Goal: Participate in discussion: Engage in conversation with other users on a specific topic

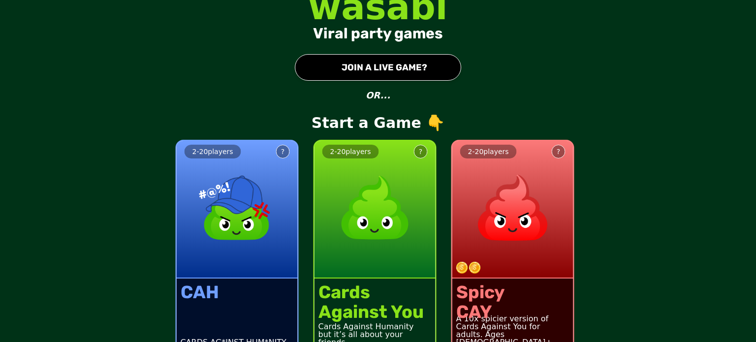
click at [351, 216] on img at bounding box center [375, 207] width 87 height 87
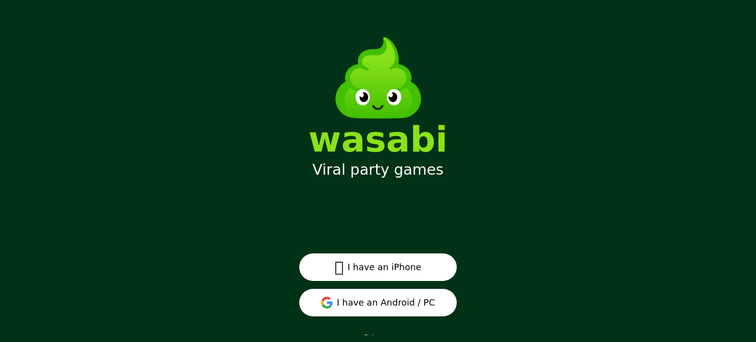
click at [354, 307] on button "I have an Android / PC" at bounding box center [377, 303] width 157 height 28
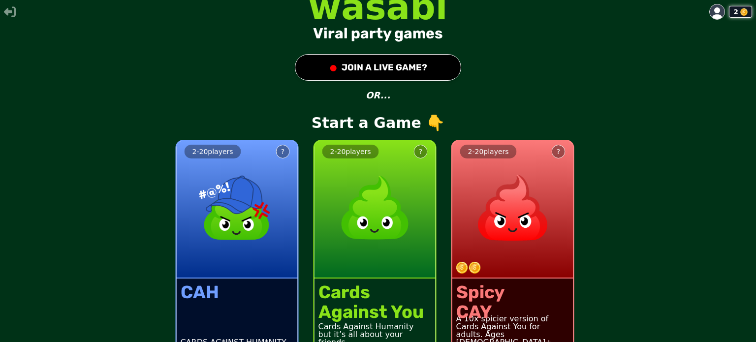
scroll to position [27, 0]
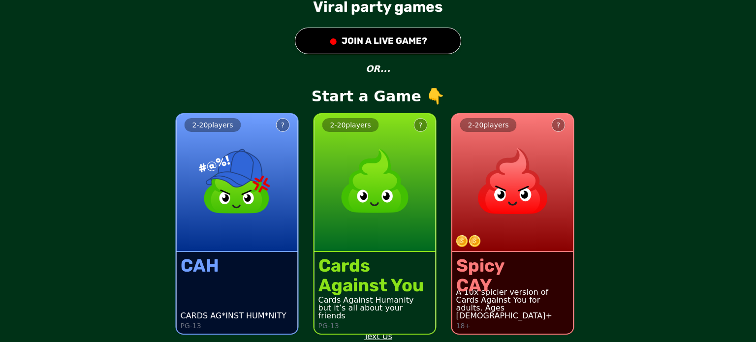
click at [357, 272] on div "Cards" at bounding box center [370, 266] width 105 height 20
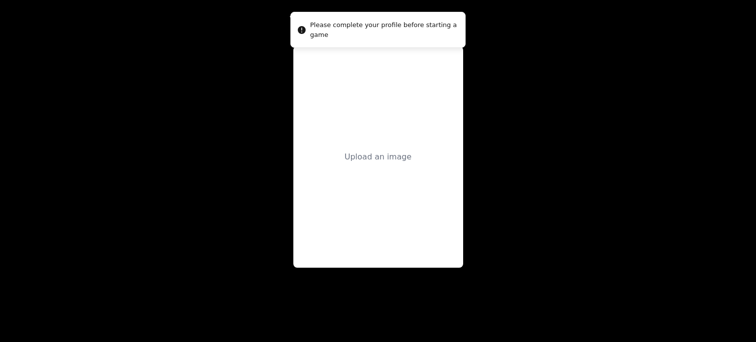
click at [385, 167] on div "Upload an image" at bounding box center [378, 156] width 170 height 221
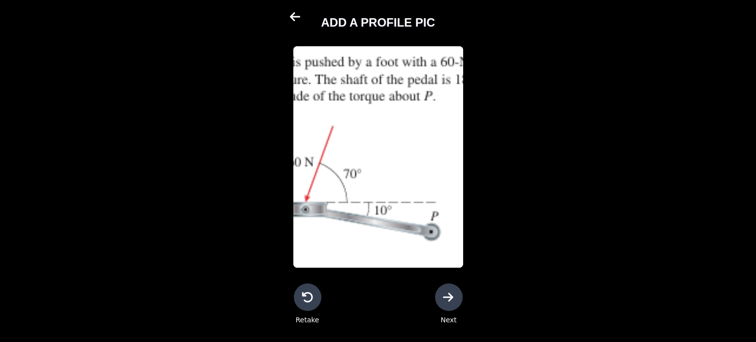
click at [447, 305] on div at bounding box center [449, 297] width 28 height 28
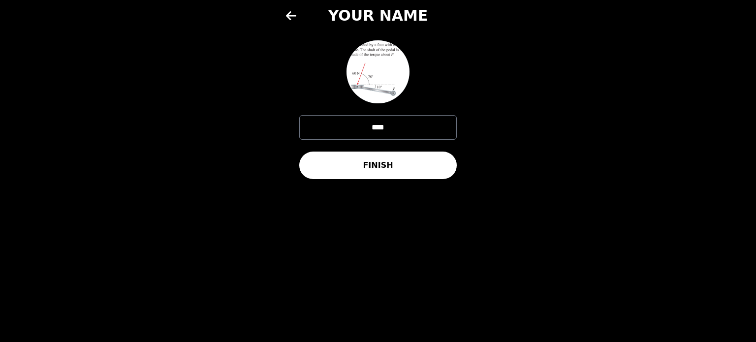
click at [360, 173] on button "FINISH" at bounding box center [377, 166] width 157 height 28
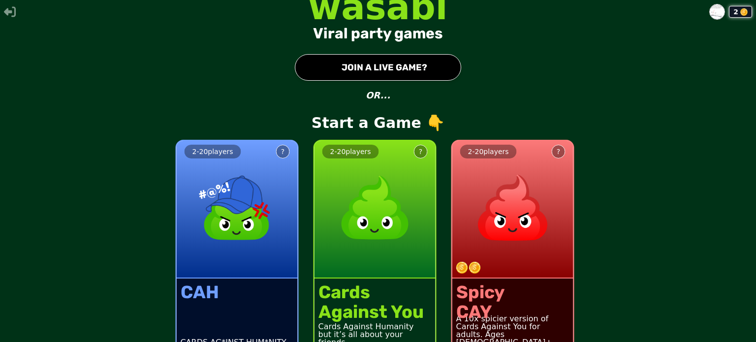
scroll to position [21, 0]
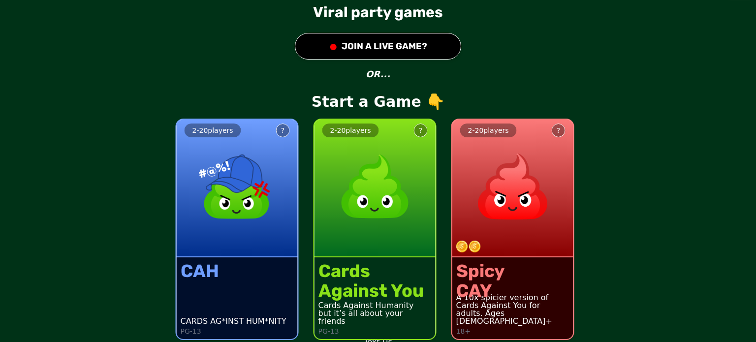
click at [406, 40] on button "● JOIN A LIVE GAME?" at bounding box center [378, 46] width 166 height 27
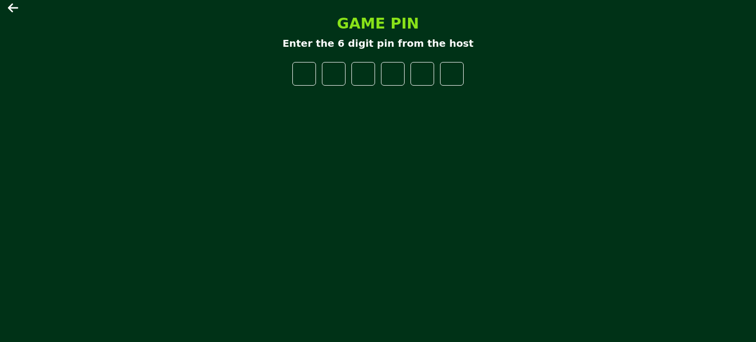
type input "*"
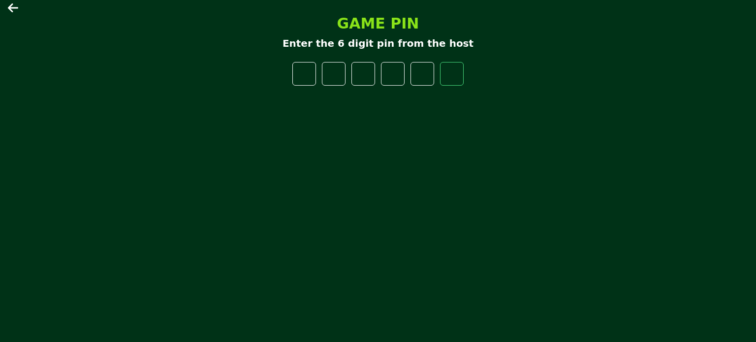
type input "*"
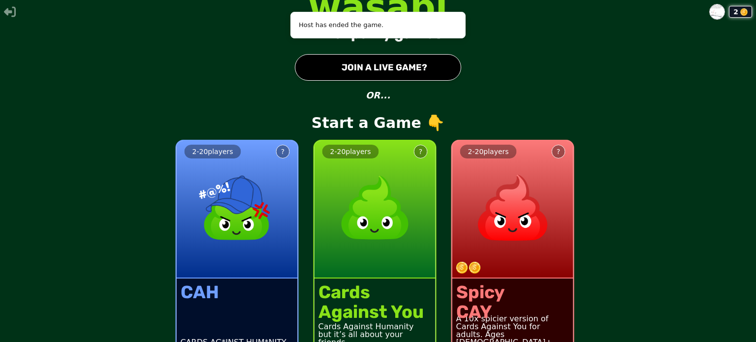
click at [392, 71] on button "● JOIN A LIVE GAME?" at bounding box center [378, 67] width 166 height 27
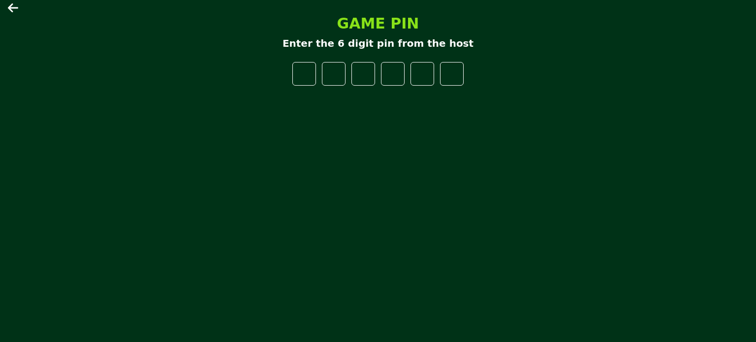
type input "*"
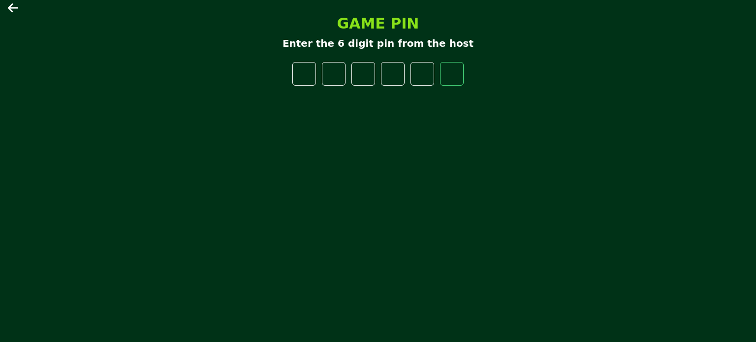
type input "*"
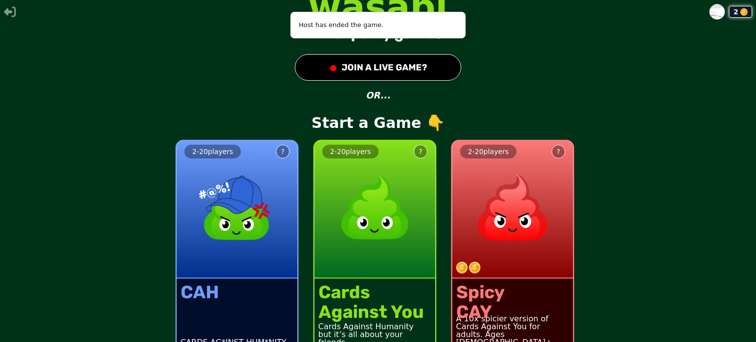
click at [345, 66] on button "● JOIN A LIVE GAME?" at bounding box center [378, 67] width 166 height 27
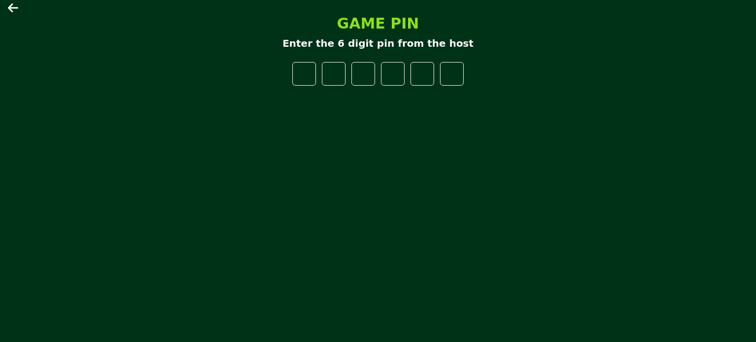
type input "*"
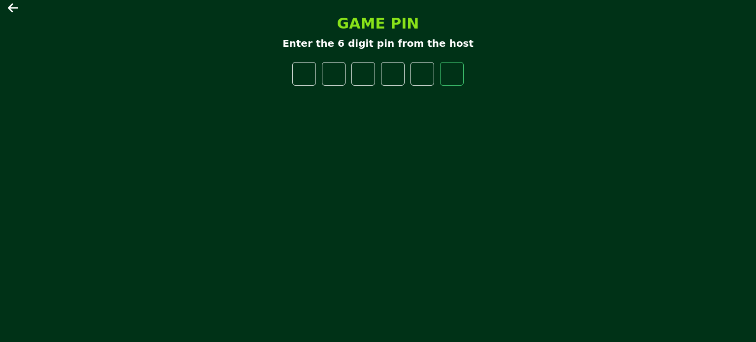
type input "*"
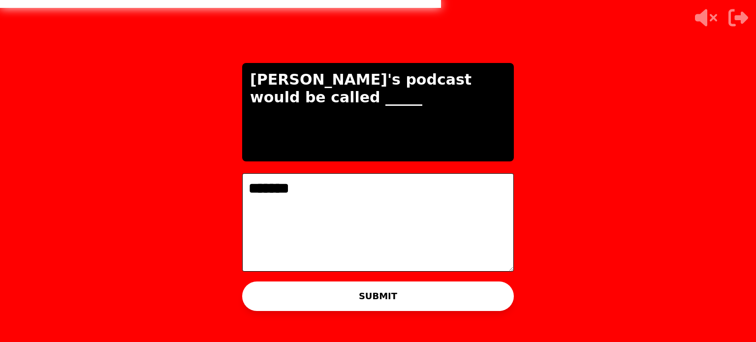
type textarea "*******"
click at [360, 291] on button "SUBMIT" at bounding box center [378, 296] width 272 height 30
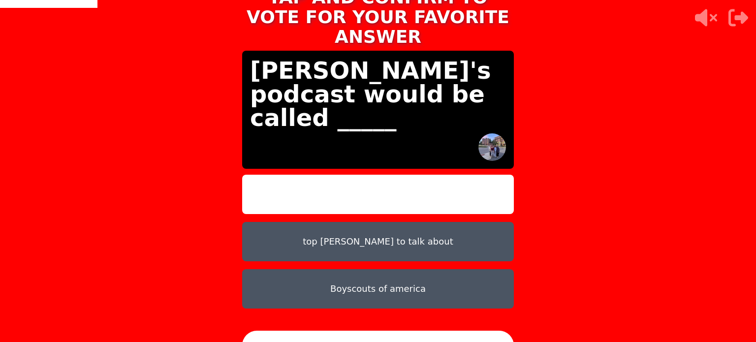
scroll to position [14, 0]
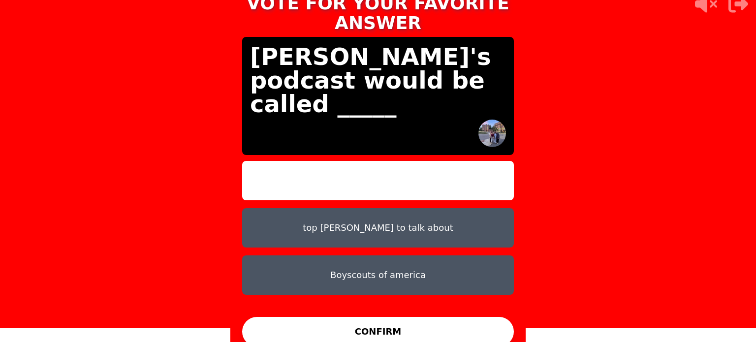
click at [347, 265] on button "Boyscouts of america" at bounding box center [378, 274] width 272 height 39
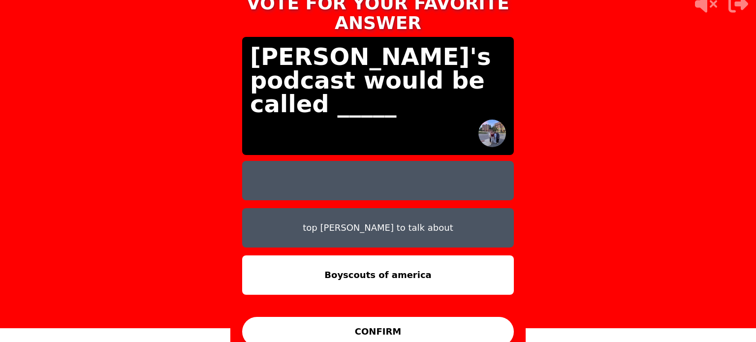
click at [368, 317] on button "CONFIRM" at bounding box center [378, 332] width 272 height 30
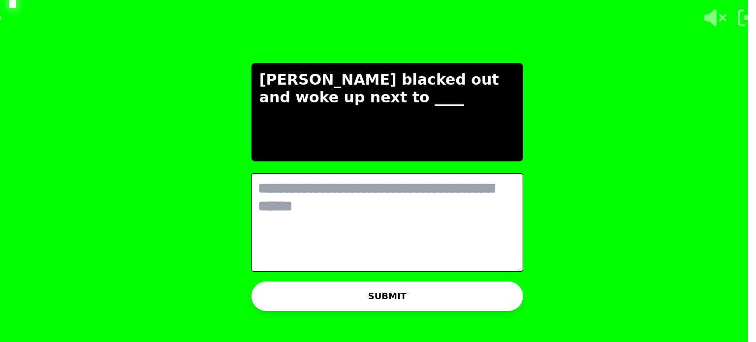
scroll to position [0, 0]
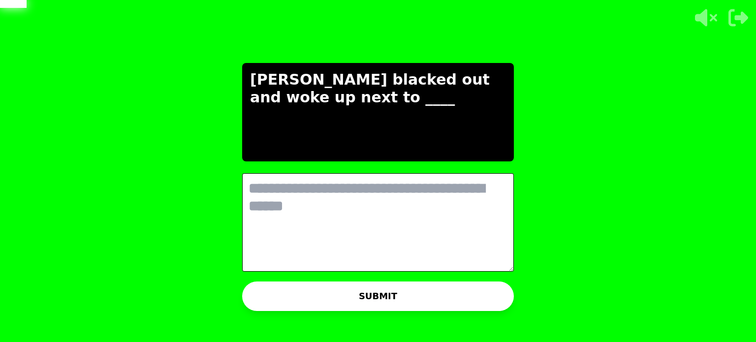
click at [290, 227] on textarea at bounding box center [378, 222] width 272 height 98
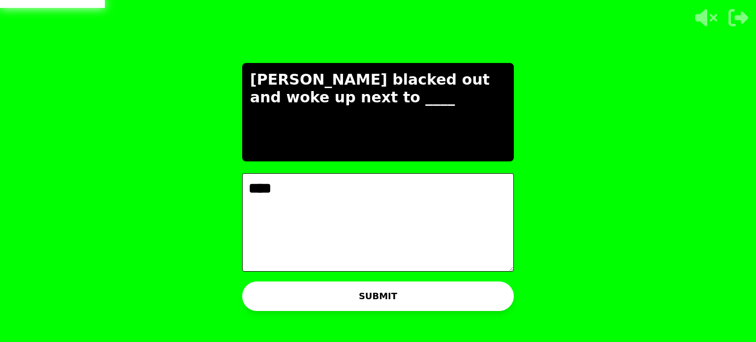
type textarea "****"
click at [303, 299] on button "SUBMIT" at bounding box center [378, 296] width 272 height 30
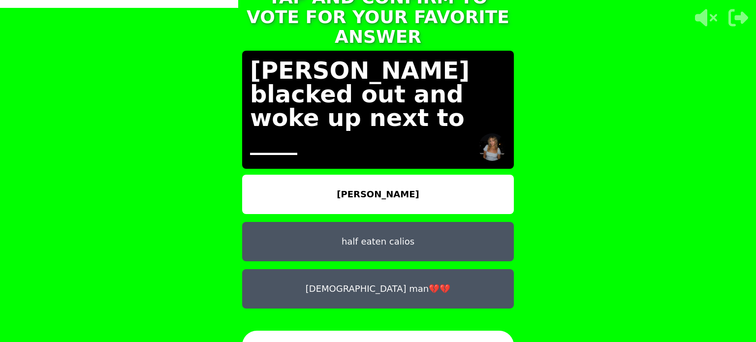
click at [366, 235] on button "half eaten calios" at bounding box center [378, 241] width 272 height 39
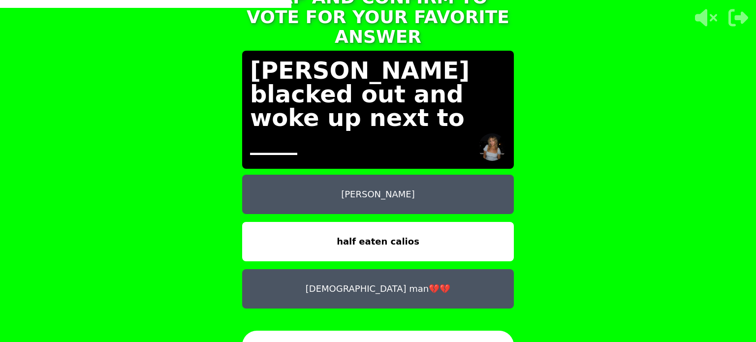
scroll to position [14, 0]
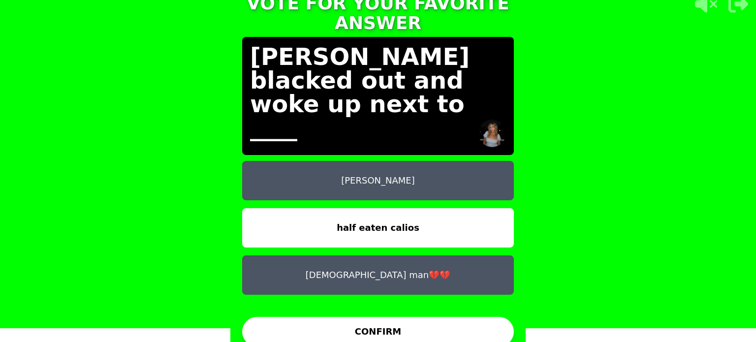
click at [379, 317] on button "CONFIRM" at bounding box center [378, 332] width 272 height 30
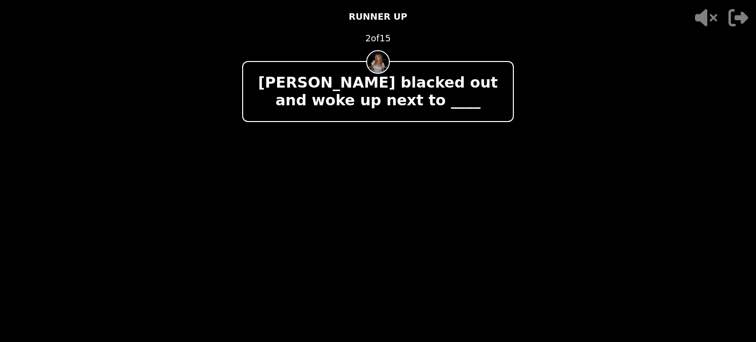
scroll to position [0, 0]
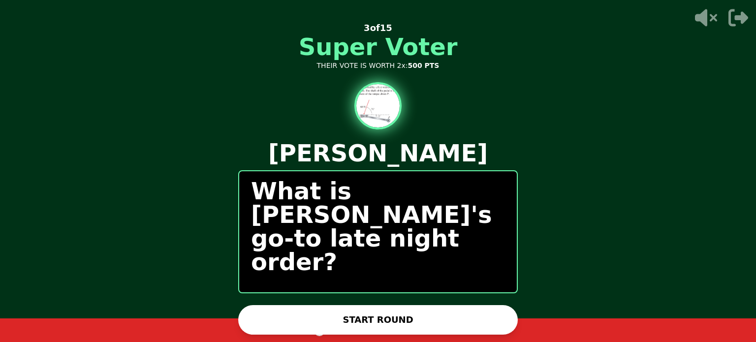
click at [355, 322] on button "START ROUND" at bounding box center [377, 320] width 279 height 30
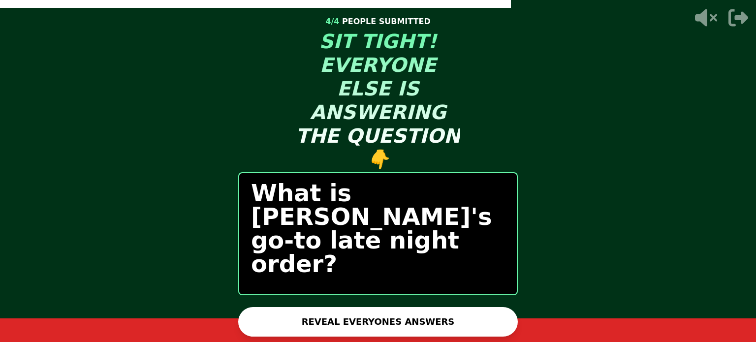
click at [339, 322] on button "REVEAL EVERYONES ANSWERS" at bounding box center [377, 322] width 279 height 30
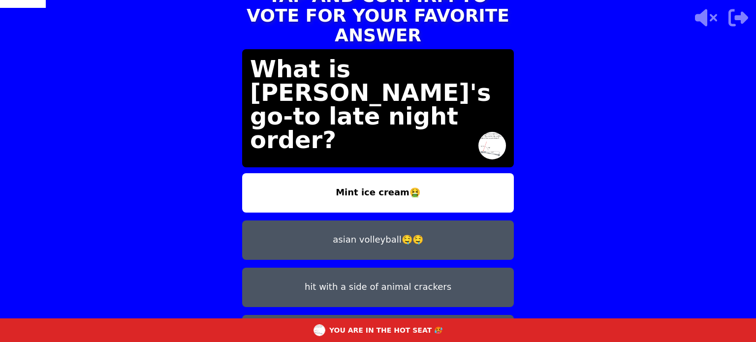
scroll to position [8, 0]
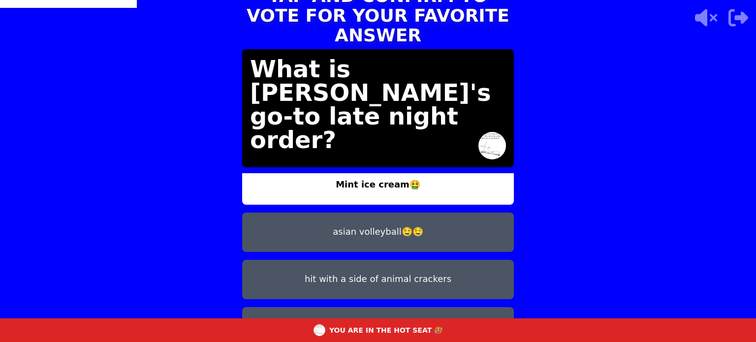
click at [404, 267] on button "hit with a side of animal crackers" at bounding box center [378, 279] width 272 height 39
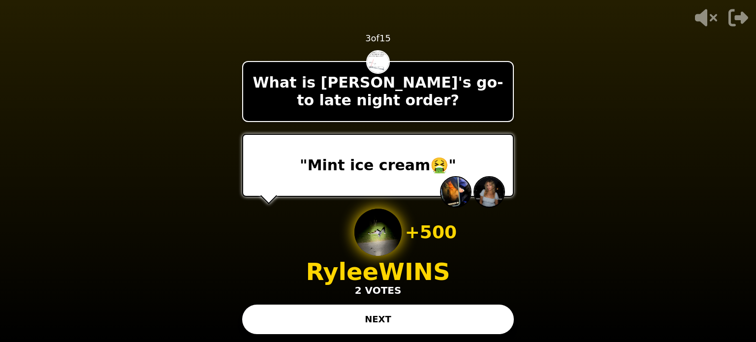
click at [380, 315] on button "NEXT" at bounding box center [378, 319] width 272 height 30
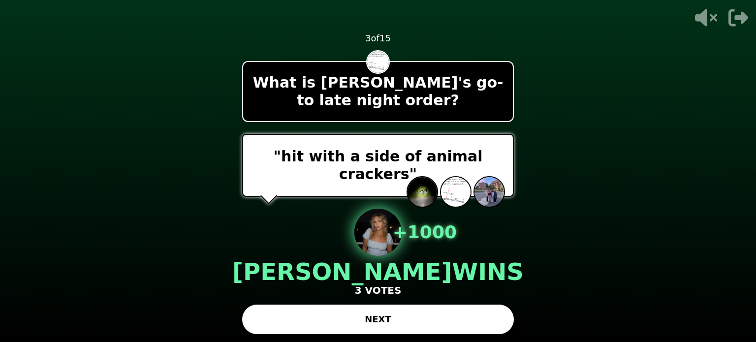
click at [380, 315] on button "NEXT" at bounding box center [378, 319] width 272 height 30
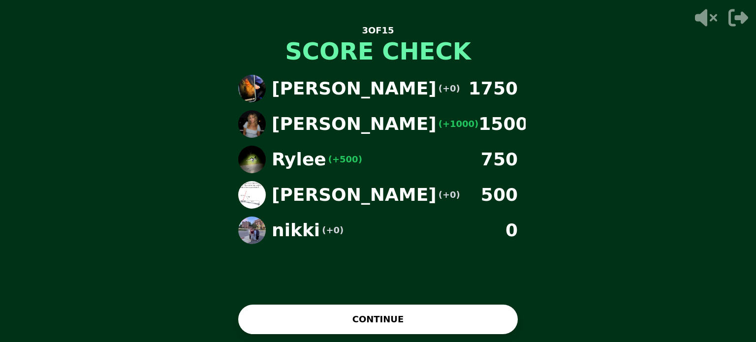
click at [380, 316] on button "CONTINUE" at bounding box center [377, 319] width 279 height 30
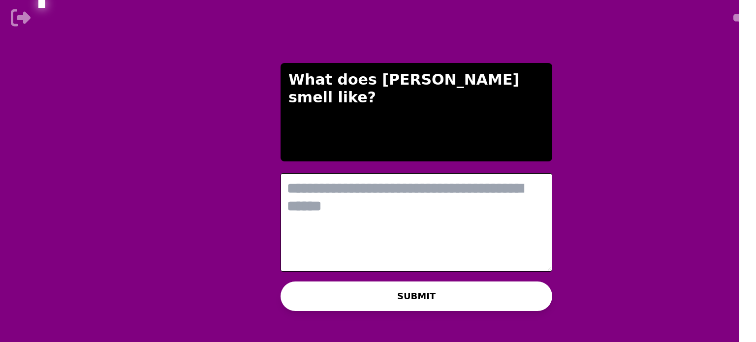
scroll to position [0, 0]
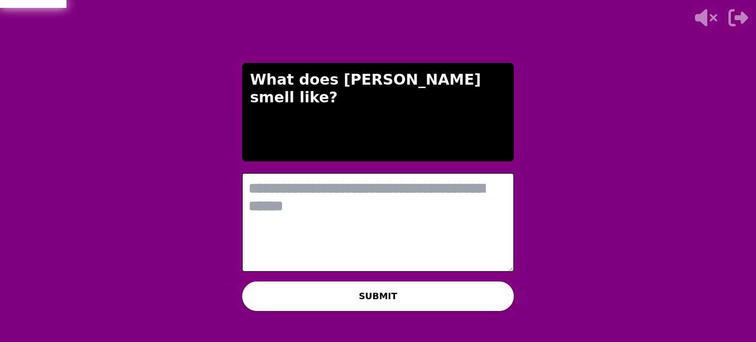
click at [263, 183] on textarea at bounding box center [378, 222] width 272 height 98
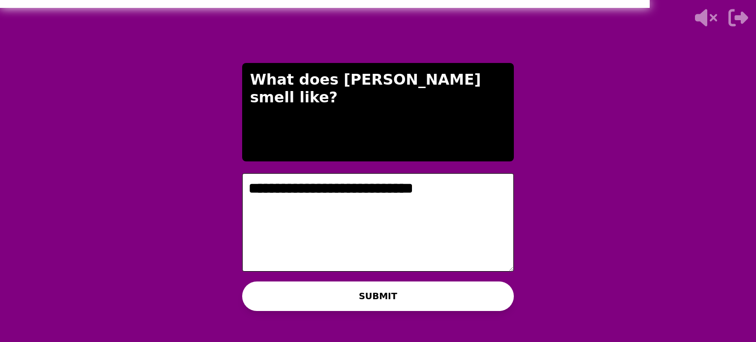
type textarea "**********"
click at [295, 289] on button "SUBMIT" at bounding box center [378, 296] width 272 height 30
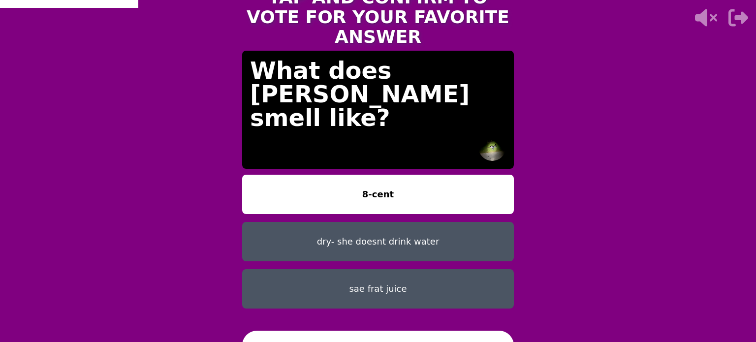
scroll to position [14, 0]
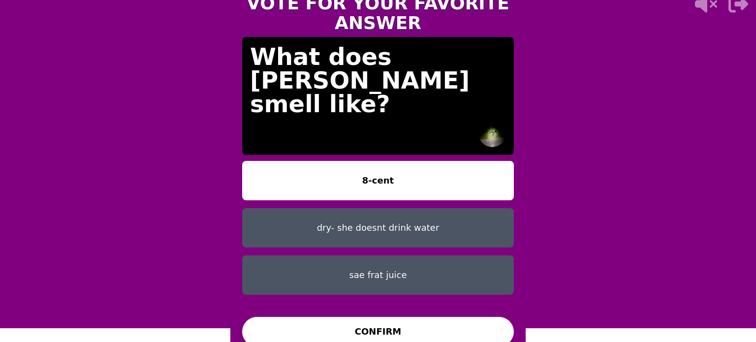
click at [362, 223] on button "dry- she doesnt drink water" at bounding box center [378, 227] width 272 height 39
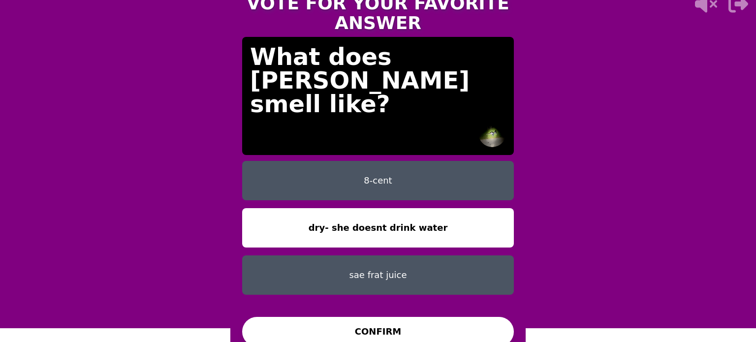
click at [392, 317] on button "CONFIRM" at bounding box center [378, 332] width 272 height 30
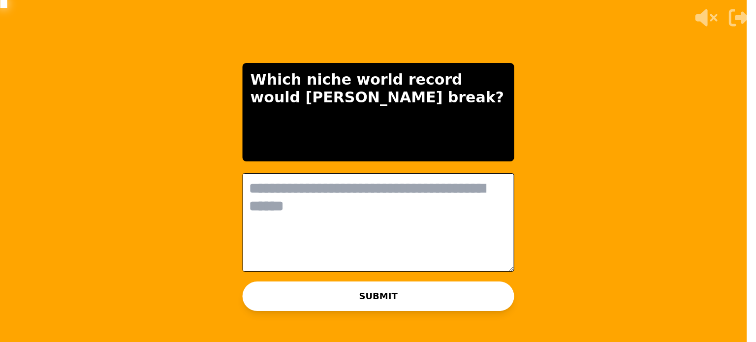
scroll to position [0, 0]
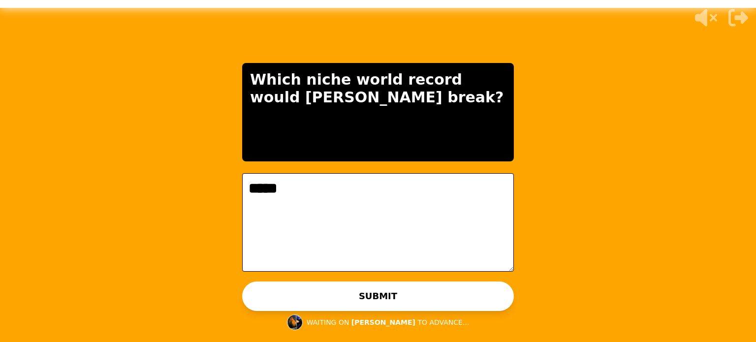
type textarea "*****"
click at [421, 291] on button "SUBMIT" at bounding box center [378, 296] width 272 height 30
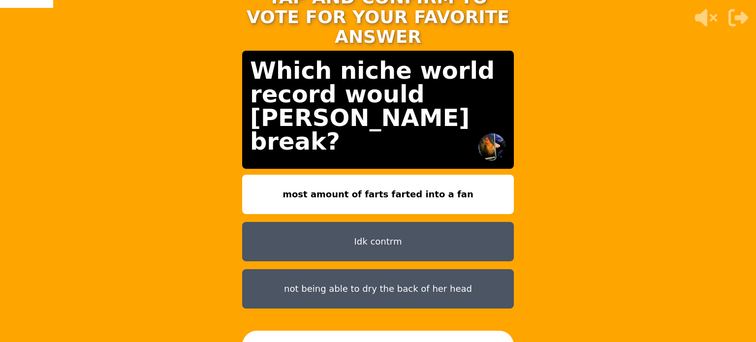
scroll to position [14, 0]
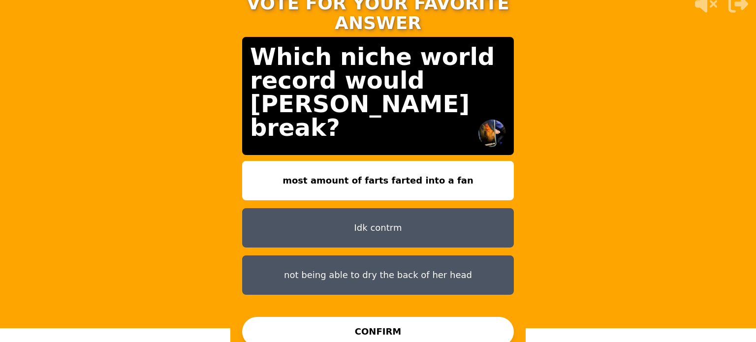
click at [418, 178] on button "most amount of farts farted into a fan" at bounding box center [378, 180] width 272 height 39
click at [402, 317] on button "CONFIRM" at bounding box center [378, 332] width 272 height 30
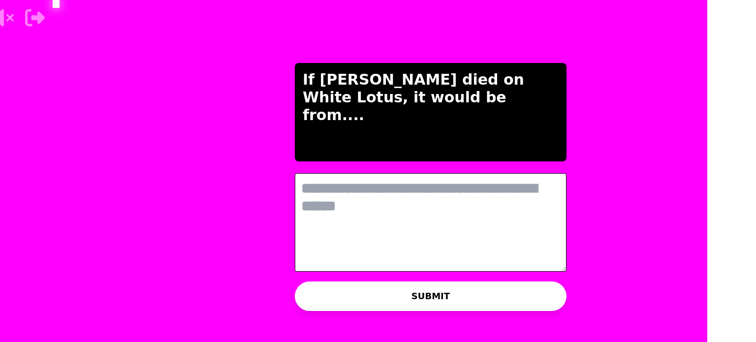
scroll to position [0, 0]
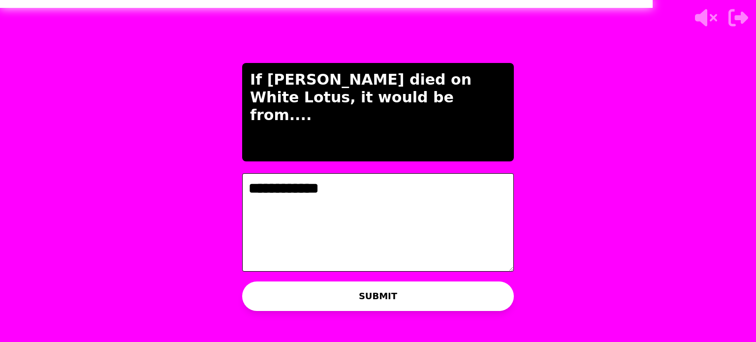
type textarea "**********"
click at [349, 299] on button "SUBMIT" at bounding box center [378, 296] width 272 height 30
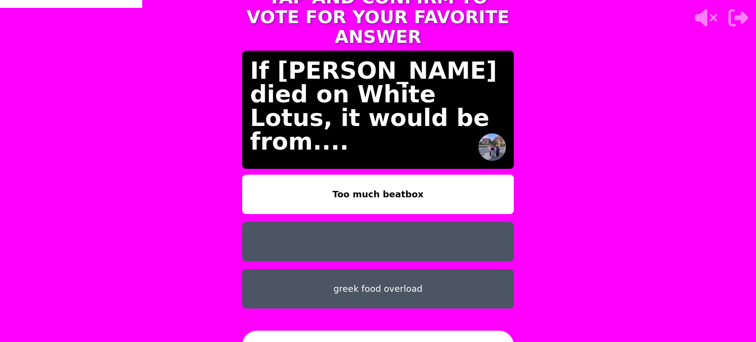
scroll to position [14, 0]
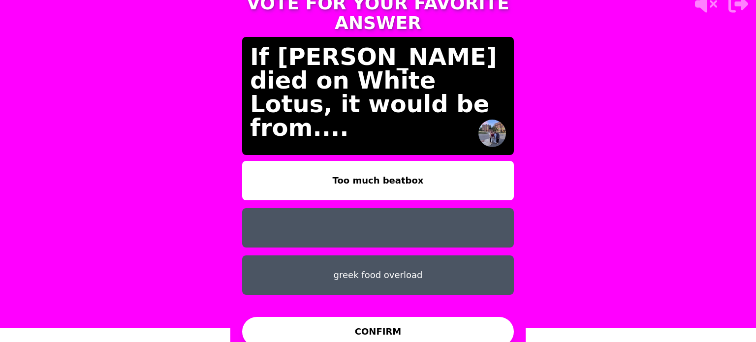
click at [379, 181] on button "Too much beatbox" at bounding box center [378, 180] width 272 height 39
click at [384, 322] on button "CONFIRM" at bounding box center [378, 332] width 272 height 30
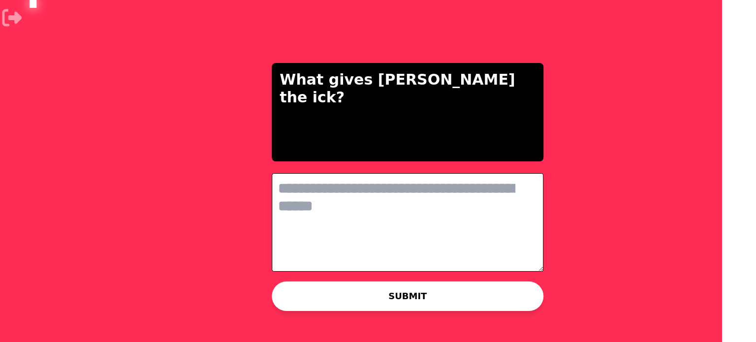
scroll to position [0, 0]
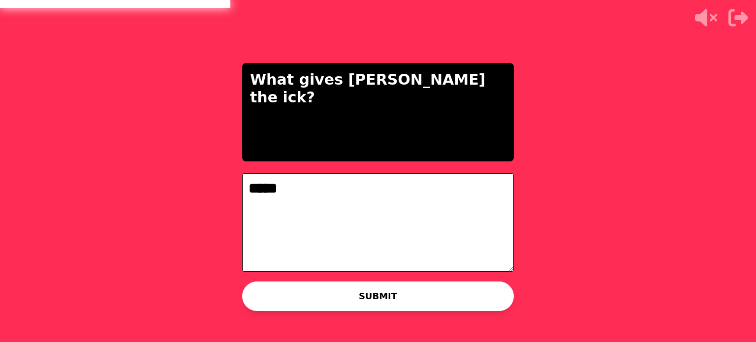
type textarea "*****"
click at [344, 299] on button "SUBMIT" at bounding box center [378, 296] width 272 height 30
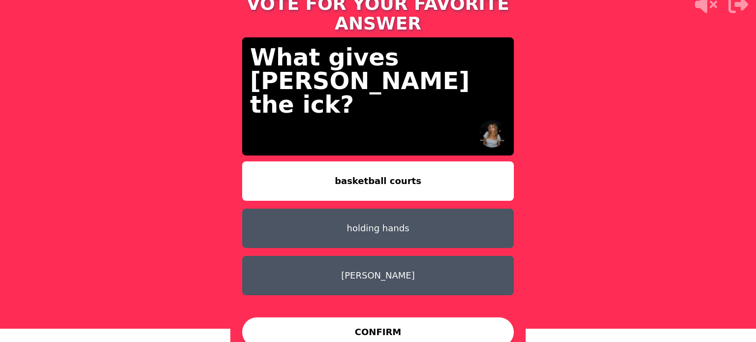
scroll to position [14, 0]
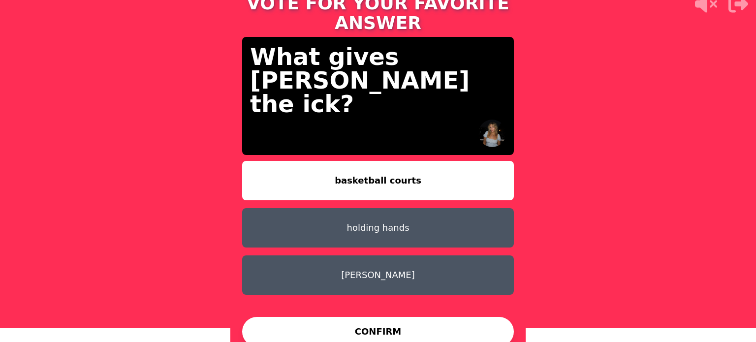
click at [380, 175] on button "basketball courts" at bounding box center [378, 180] width 272 height 39
click at [352, 317] on button "CONFIRM" at bounding box center [378, 332] width 272 height 30
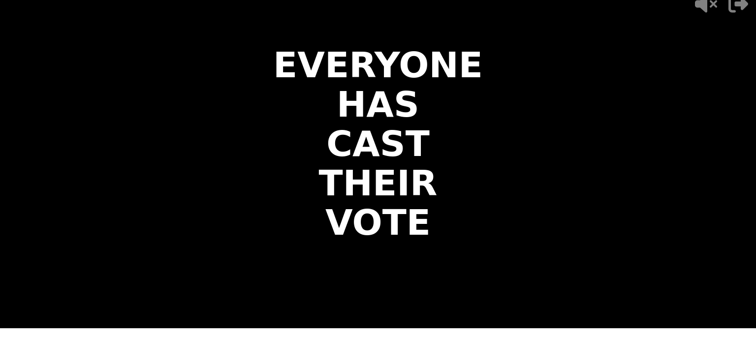
scroll to position [0, 0]
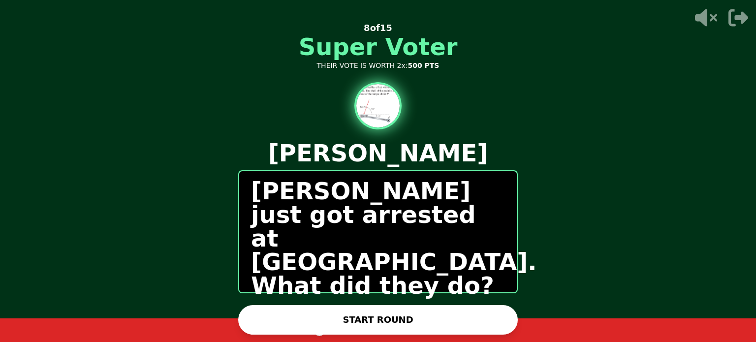
click at [342, 312] on button "START ROUND" at bounding box center [377, 320] width 279 height 30
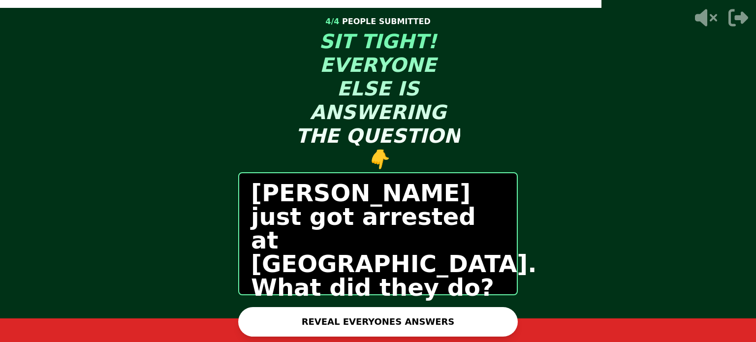
click at [456, 319] on button "REVEAL EVERYONES ANSWERS" at bounding box center [377, 322] width 279 height 30
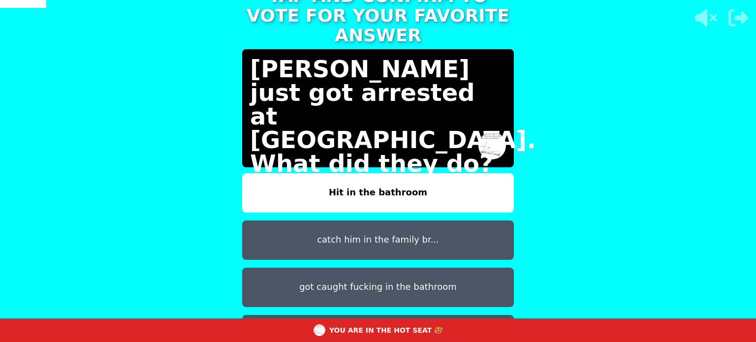
scroll to position [8, 0]
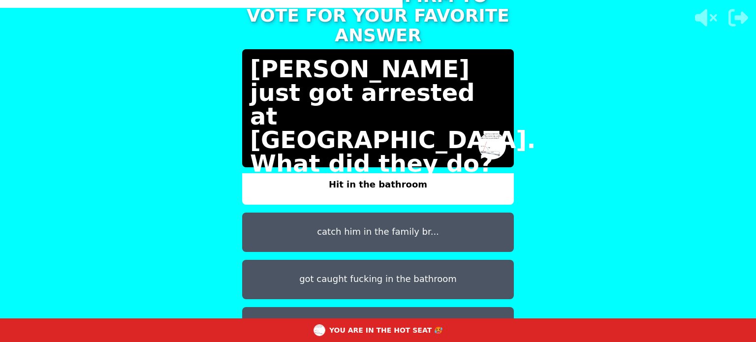
click at [375, 212] on button "catch him in the family br..." at bounding box center [378, 231] width 272 height 39
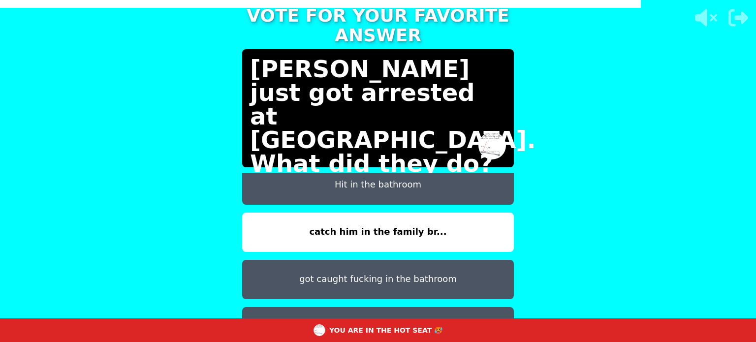
click at [368, 265] on button "got caught fucking in the bathroom" at bounding box center [378, 279] width 272 height 39
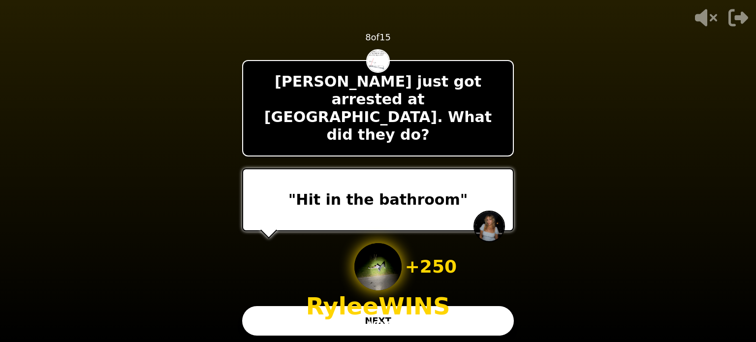
click at [453, 317] on button "NEXT" at bounding box center [378, 321] width 272 height 30
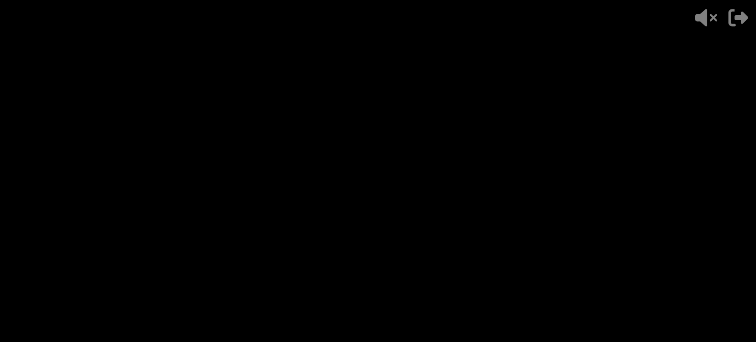
click at [453, 317] on div "- 500 PTS 8 of 15 Nate just got arrested at Disneyland. What did they do? + 250…" at bounding box center [378, 171] width 272 height 344
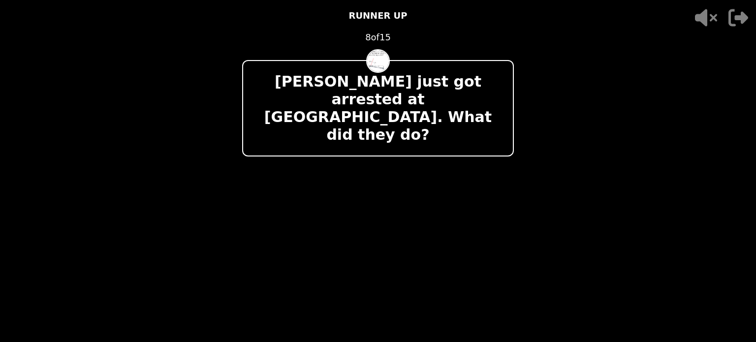
click at [453, 317] on div "- 500 PTS RUNNER UP 8 of 15 Nate just got arrested at Disneyland. What did they…" at bounding box center [378, 171] width 272 height 344
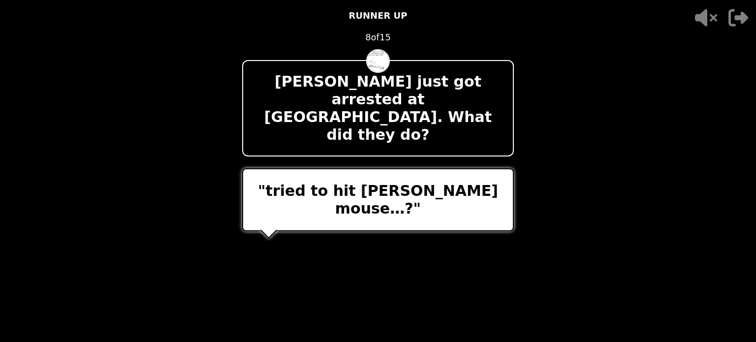
click at [453, 317] on div "- 500 PTS RUNNER UP 8 of 15 Nate just got arrested at Disneyland. What did they…" at bounding box center [378, 171] width 272 height 344
click at [453, 317] on div "- 500 PTS RYLEE VOTED 8 of 15 Nate just got arrested at Disneyland. What did th…" at bounding box center [378, 171] width 272 height 344
click at [453, 317] on div "- 500 PTS 8 of 15 Nate just got arrested at Disneyland. What did they do? "trie…" at bounding box center [378, 171] width 272 height 344
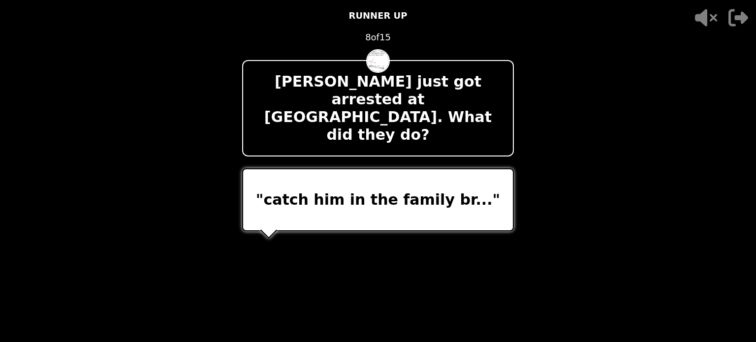
click at [453, 317] on div "- 500 PTS RUNNER UP 8 of 15 Nate just got arrested at Disneyland. What did they…" at bounding box center [378, 171] width 272 height 344
click at [453, 317] on div "- 500 PTS 8 of 15 Nate just got arrested at Disneyland. What did they do? "catc…" at bounding box center [378, 171] width 272 height 344
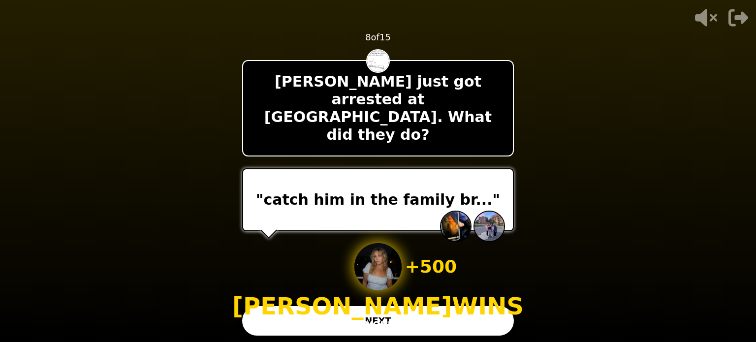
click at [453, 318] on button "NEXT" at bounding box center [378, 321] width 272 height 30
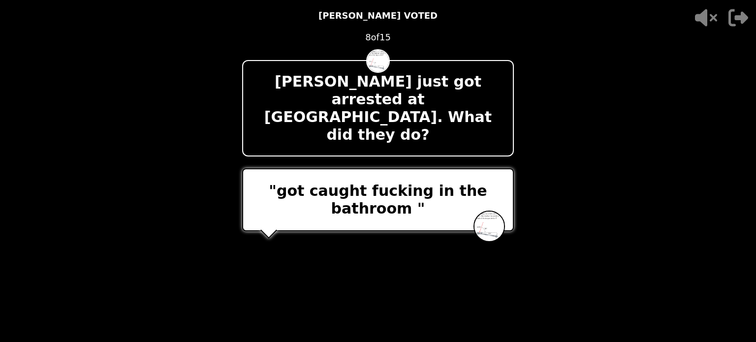
click at [455, 318] on div "- 500 PTS NATE VOTED 8 of 15 Nate just got arrested at Disneyland. What did the…" at bounding box center [378, 171] width 272 height 344
click at [455, 318] on div "- 500 PTS 8 of 15 Nate just got arrested at Disneyland. What did they do? "got …" at bounding box center [378, 171] width 272 height 344
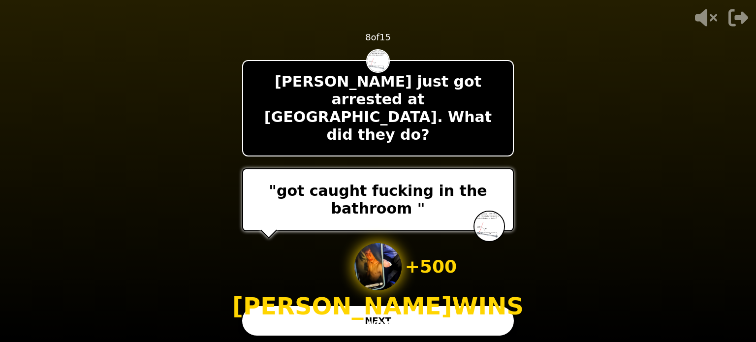
click at [455, 318] on button "NEXT" at bounding box center [378, 321] width 272 height 30
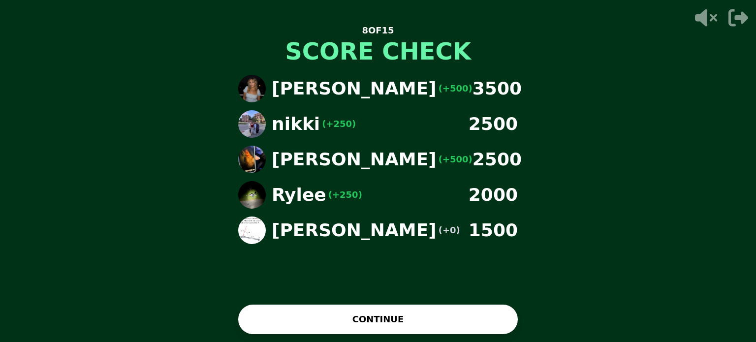
click at [444, 321] on button "CONTINUE" at bounding box center [377, 319] width 279 height 30
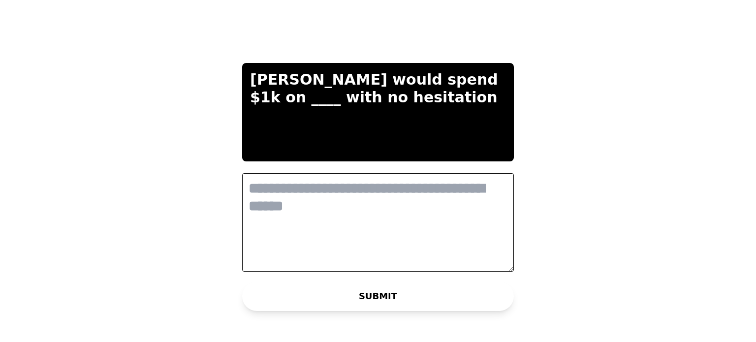
scroll to position [0, 0]
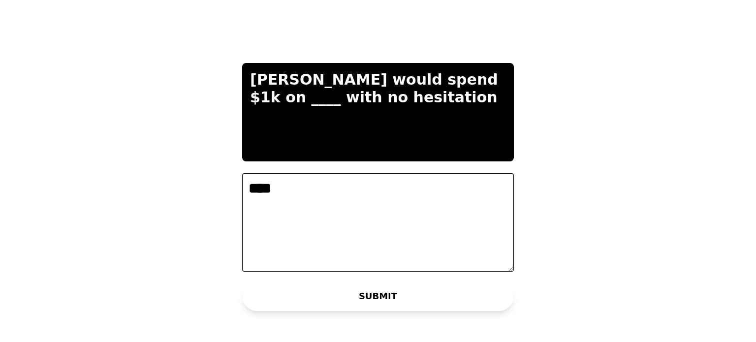
type textarea "****"
click at [360, 295] on button "SUBMIT" at bounding box center [378, 296] width 272 height 30
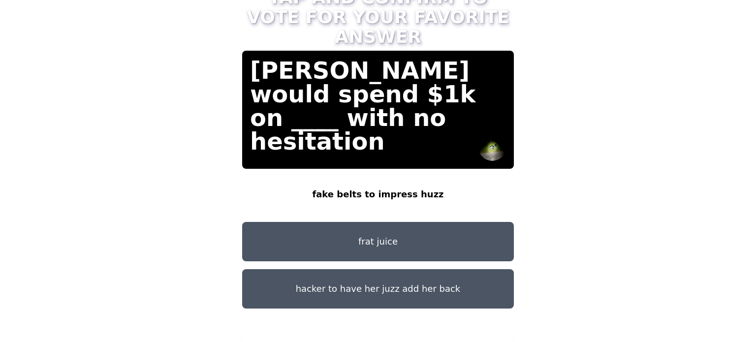
scroll to position [14, 0]
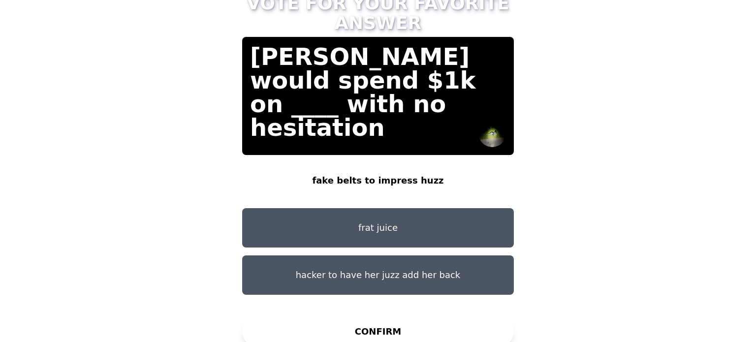
click at [408, 212] on button "frat juice" at bounding box center [378, 227] width 272 height 39
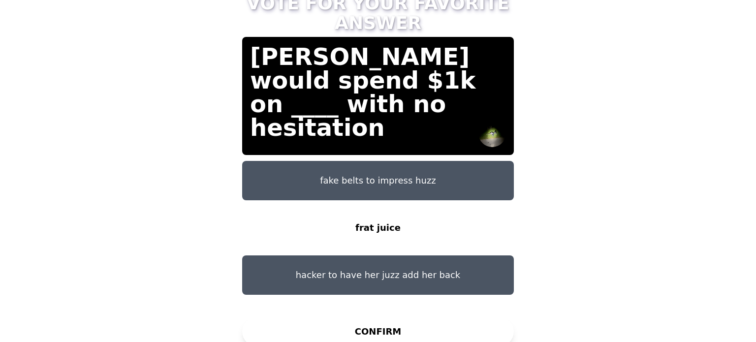
click at [369, 317] on button "CONFIRM" at bounding box center [378, 332] width 272 height 30
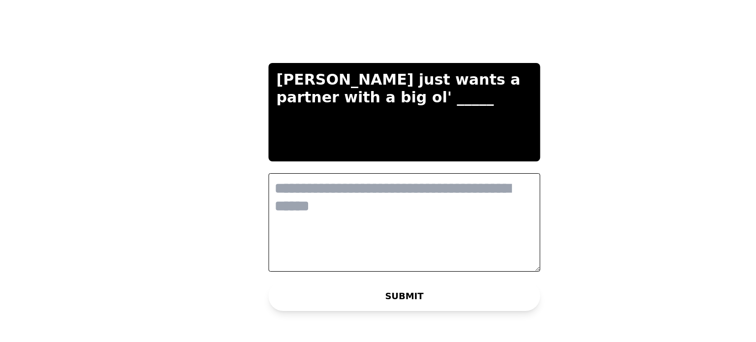
scroll to position [0, 0]
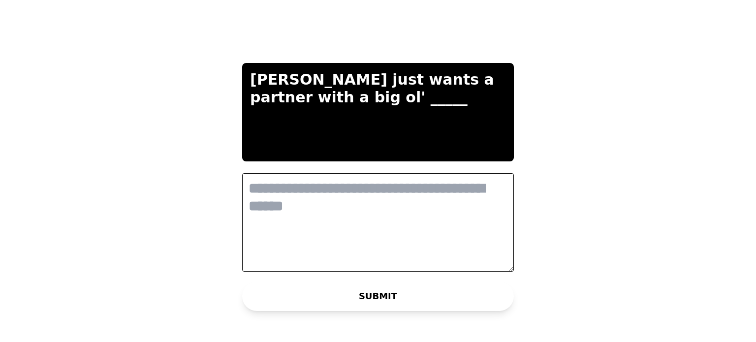
click at [359, 225] on textarea at bounding box center [378, 222] width 272 height 98
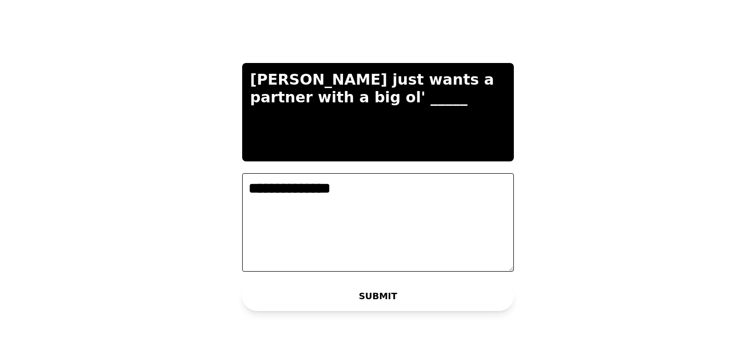
type textarea "**********"
click at [312, 303] on button "SUBMIT" at bounding box center [378, 296] width 272 height 30
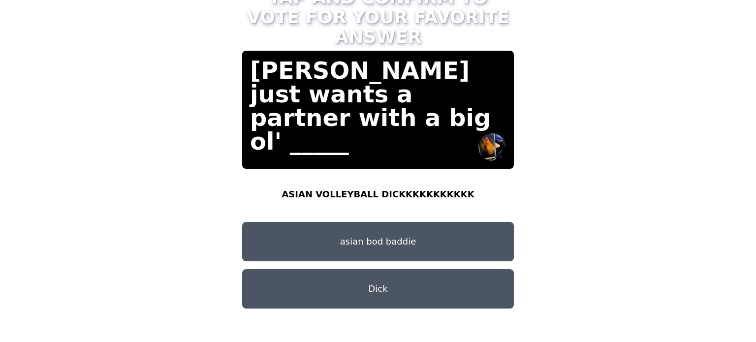
click at [514, 91] on div "TAP AND CONFIRM TO VOTE FOR YOUR FAVORITE ANSWER Tara just wants a partner with…" at bounding box center [377, 171] width 295 height 390
click at [357, 177] on button "ASIAN VOLLEYBALL DICKKKKKKKKKKK" at bounding box center [378, 194] width 272 height 39
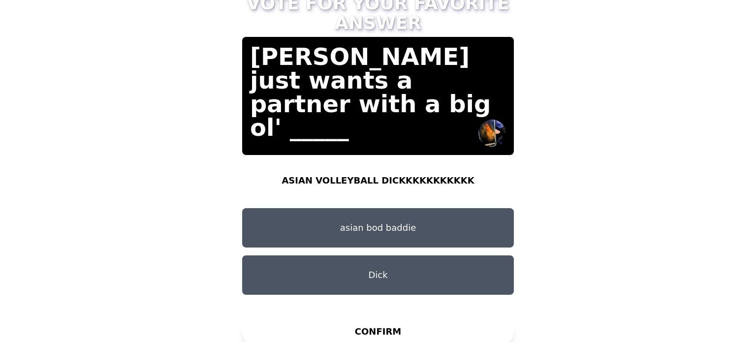
click at [381, 317] on button "CONFIRM" at bounding box center [378, 332] width 272 height 30
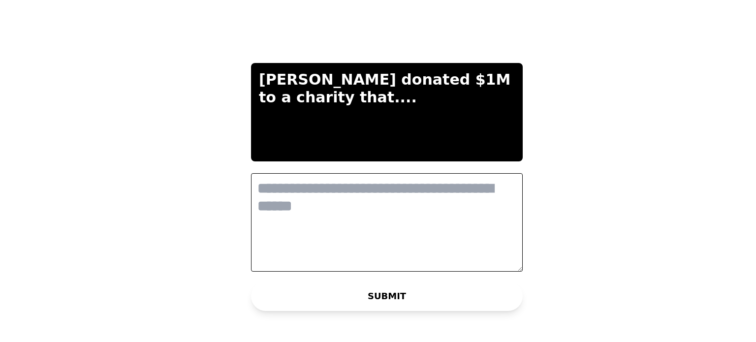
scroll to position [0, 0]
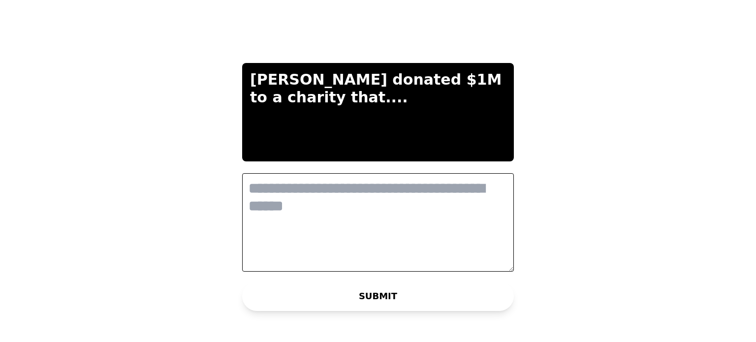
click at [413, 218] on textarea at bounding box center [378, 222] width 272 height 98
click at [319, 174] on textarea at bounding box center [378, 222] width 272 height 98
click at [331, 188] on textarea at bounding box center [378, 222] width 272 height 98
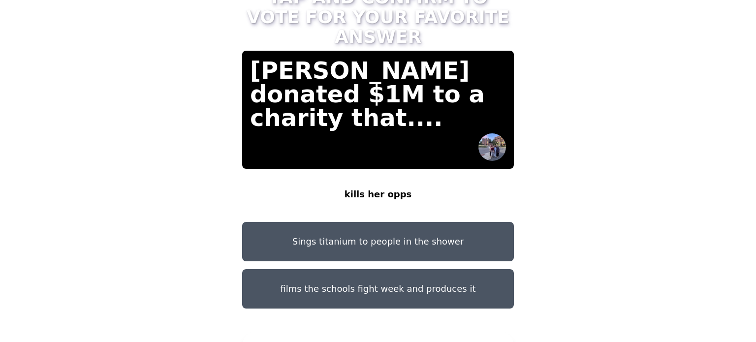
click at [388, 186] on button "kills her opps" at bounding box center [378, 194] width 272 height 39
click at [371, 331] on button "CONFIRM" at bounding box center [378, 346] width 272 height 30
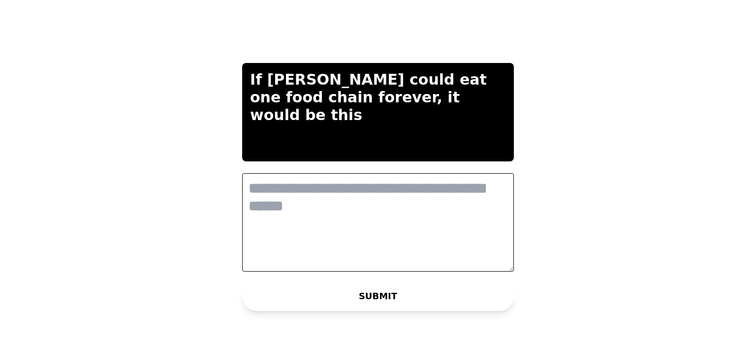
click at [347, 231] on textarea at bounding box center [378, 222] width 272 height 98
click at [292, 217] on textarea at bounding box center [378, 222] width 272 height 98
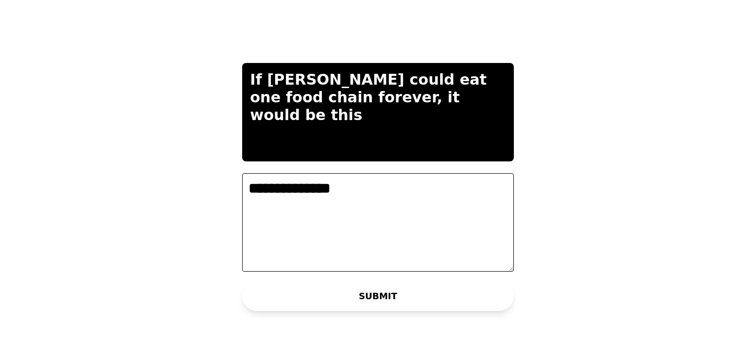
type textarea "**********"
click at [340, 298] on button "SUBMIT" at bounding box center [378, 296] width 272 height 30
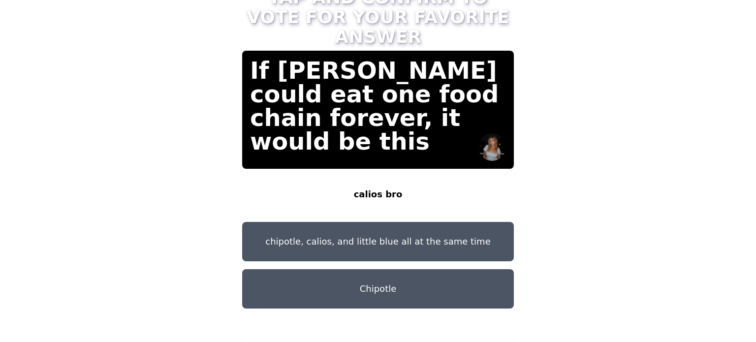
click at [376, 281] on button "Chipotle" at bounding box center [378, 288] width 272 height 39
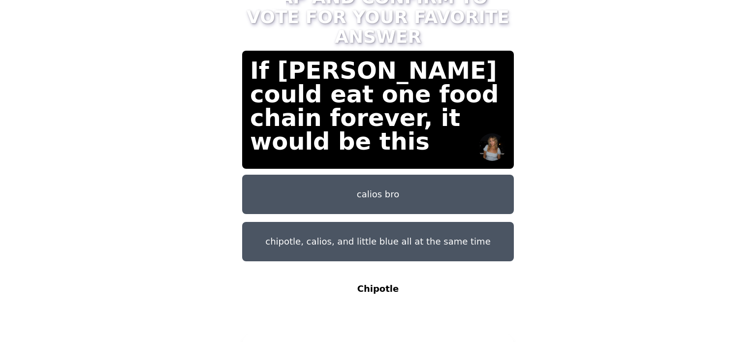
click at [378, 336] on button "CONFIRM" at bounding box center [378, 346] width 272 height 30
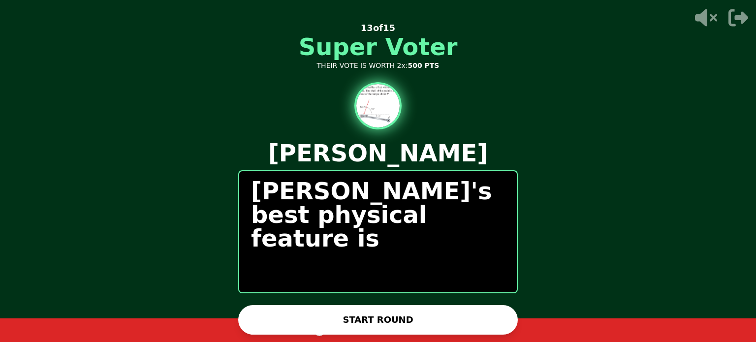
click at [380, 316] on button "START ROUND" at bounding box center [377, 320] width 279 height 30
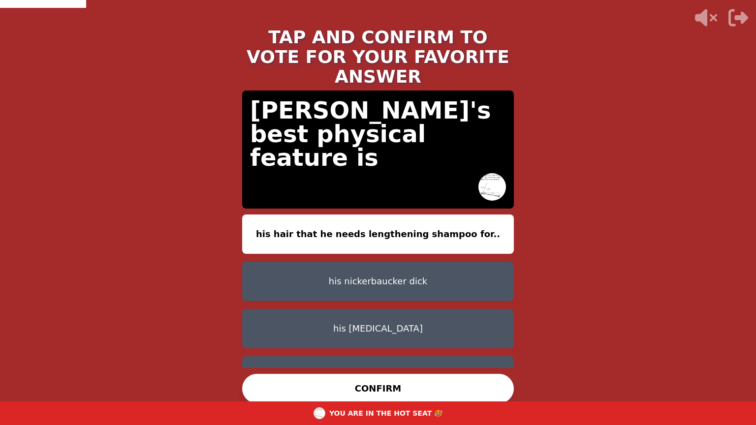
scroll to position [8, 0]
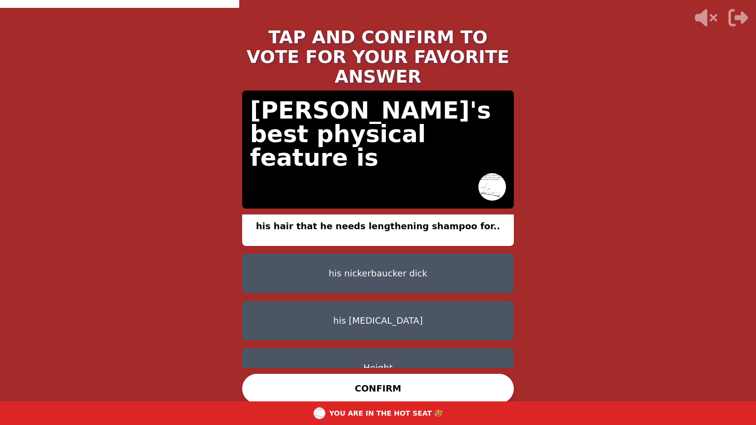
click at [364, 258] on button "his nickerbaucker dick" at bounding box center [378, 273] width 272 height 39
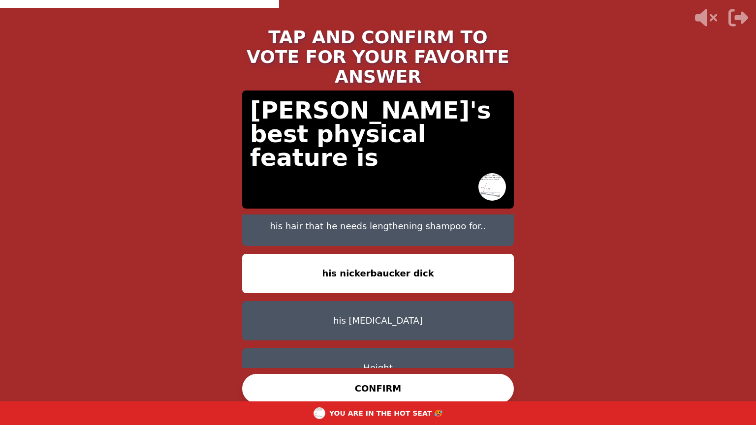
click at [383, 341] on button "CONFIRM" at bounding box center [378, 389] width 272 height 30
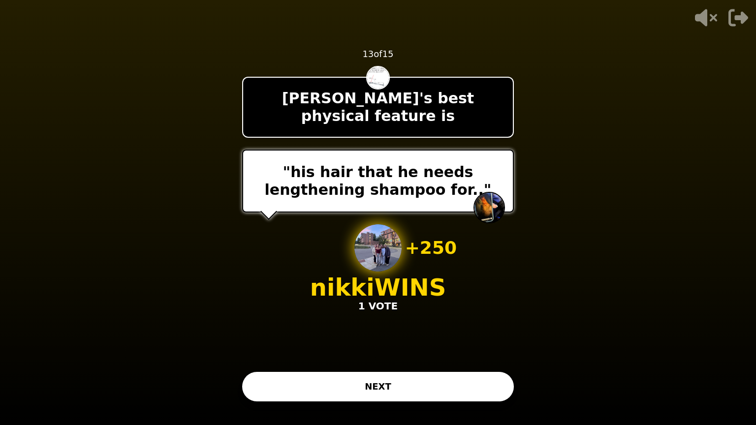
click at [370, 341] on button "NEXT" at bounding box center [378, 387] width 272 height 30
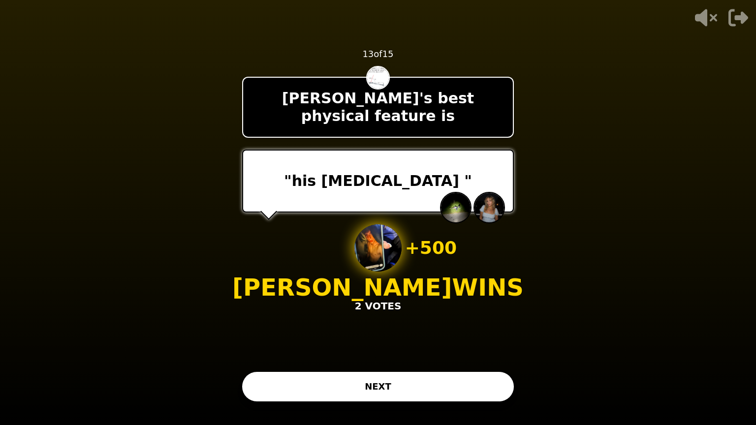
click at [365, 341] on button "NEXT" at bounding box center [378, 387] width 272 height 30
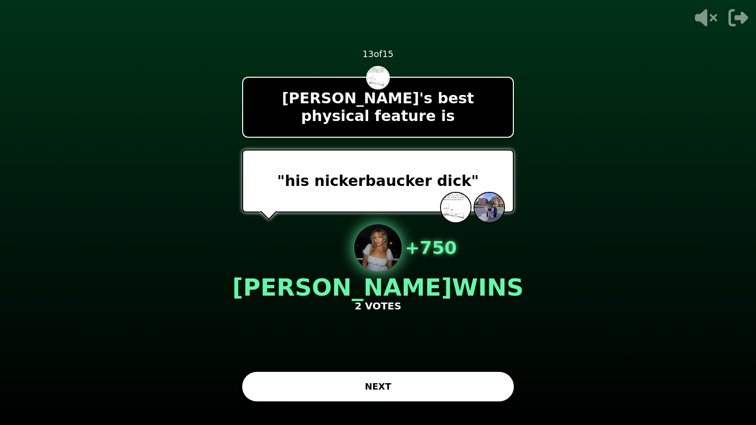
click at [361, 341] on button "NEXT" at bounding box center [378, 387] width 272 height 30
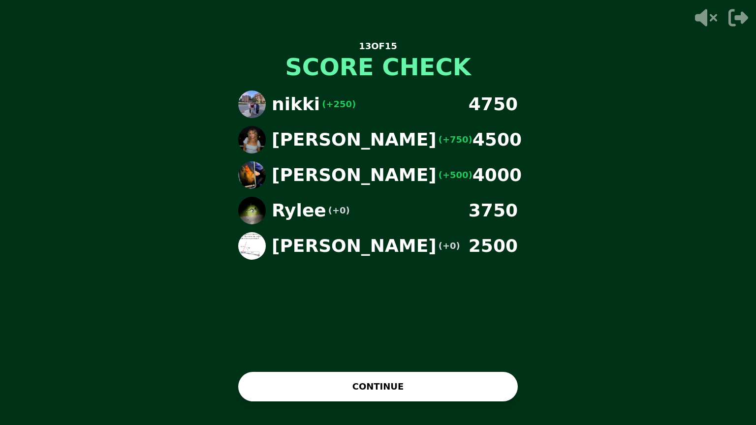
click at [364, 341] on button "CONTINUE" at bounding box center [377, 387] width 279 height 30
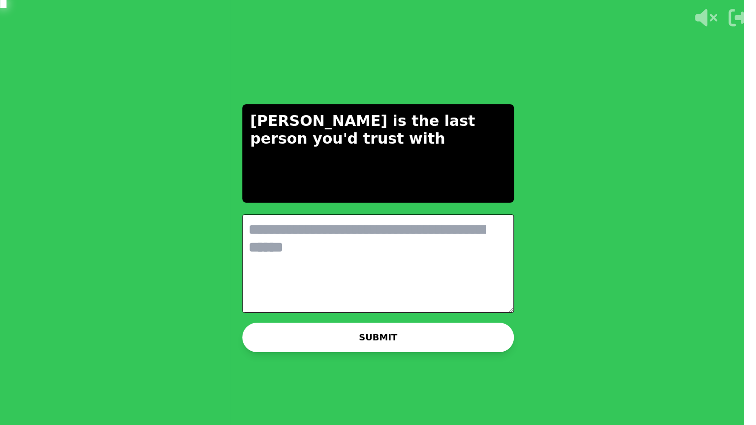
scroll to position [0, 0]
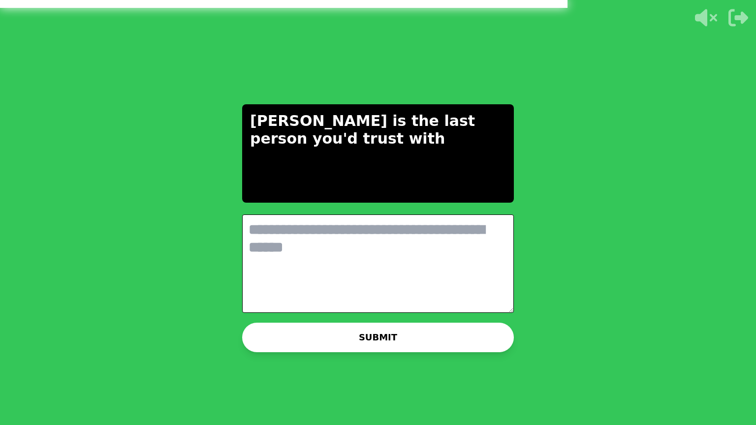
type textarea "*"
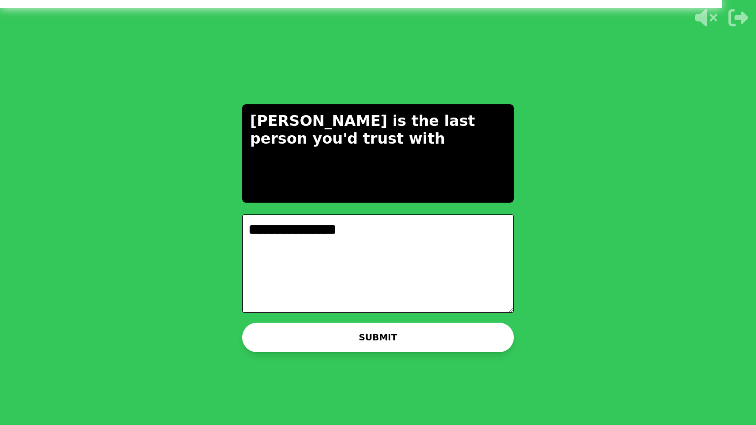
type textarea "**********"
click at [343, 341] on button "SUBMIT" at bounding box center [378, 338] width 272 height 30
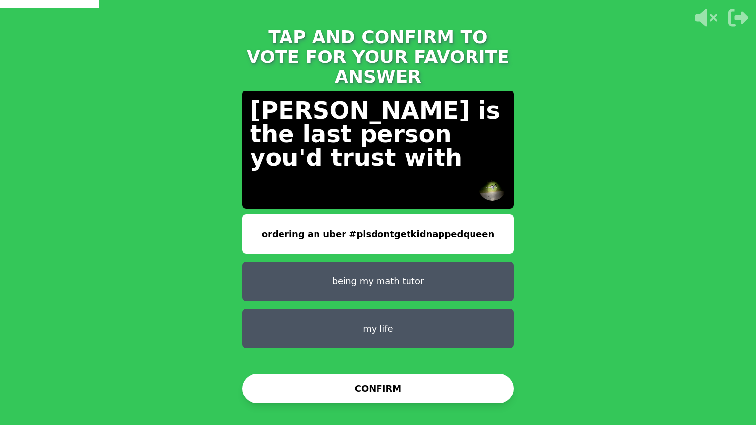
click at [189, 256] on div "TAP AND CONFIRM TO VOTE FOR YOUR FAVORITE ANSWER Rylee is the last person you'd…" at bounding box center [378, 212] width 756 height 425
click at [341, 262] on button "being my math tutor" at bounding box center [378, 281] width 272 height 39
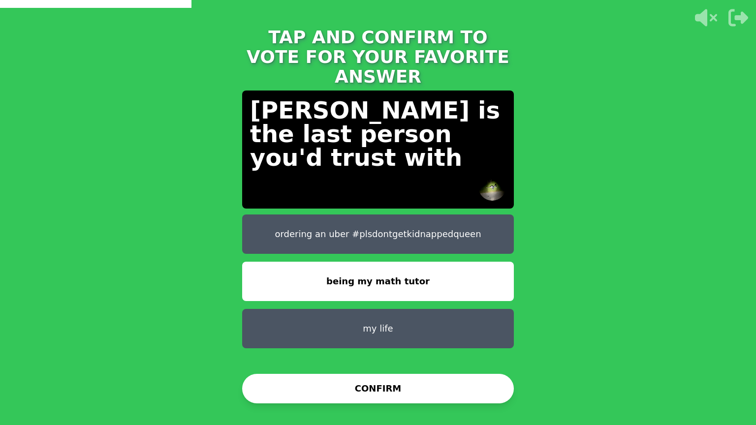
click at [277, 341] on button "CONFIRM" at bounding box center [378, 389] width 272 height 30
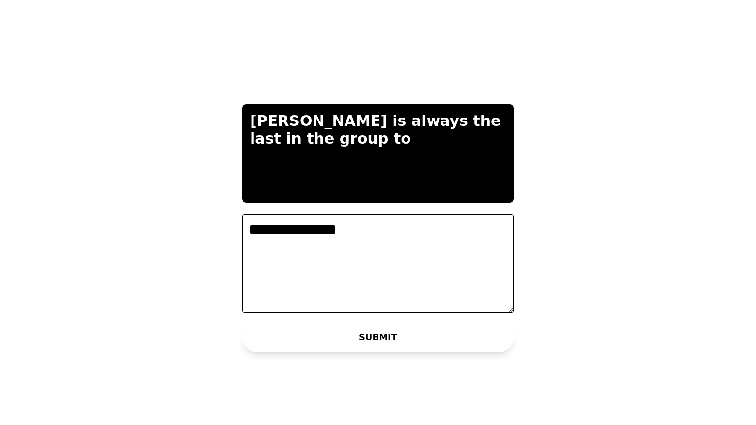
type textarea "**********"
click at [348, 332] on button "SUBMIT" at bounding box center [378, 338] width 272 height 30
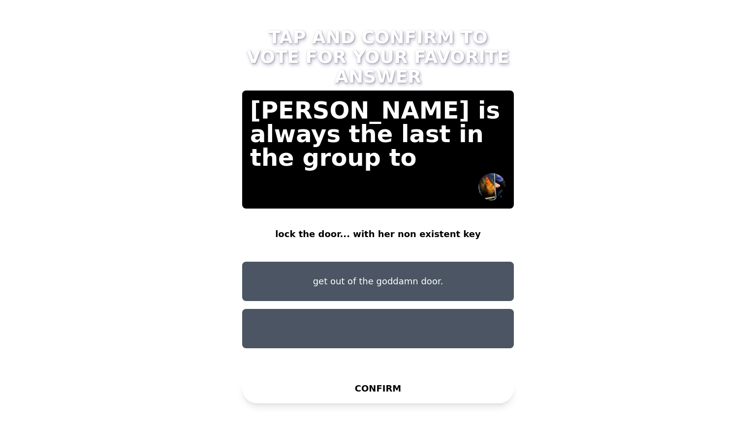
click at [362, 262] on button "get out of the goddamn door." at bounding box center [378, 281] width 272 height 39
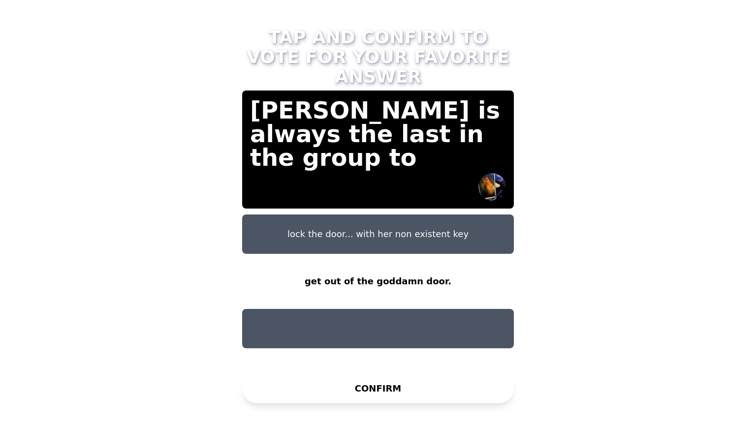
click at [358, 341] on button "CONFIRM" at bounding box center [378, 389] width 272 height 30
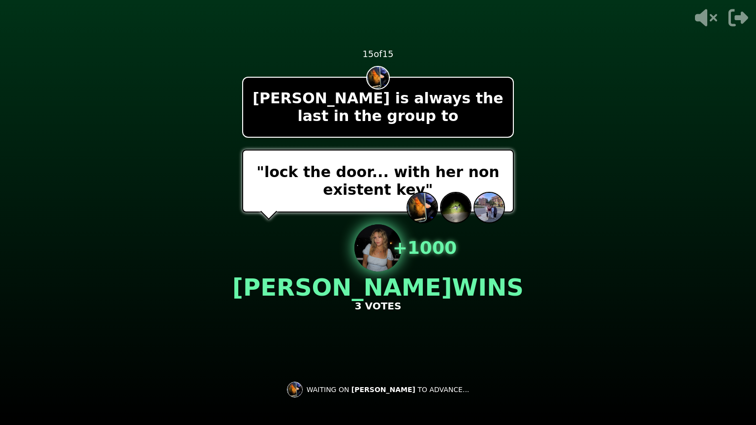
click at [445, 312] on div "- 500 PTS 15 of 15 Tara is always the last in the group to "lock the door... wi…" at bounding box center [378, 213] width 272 height 394
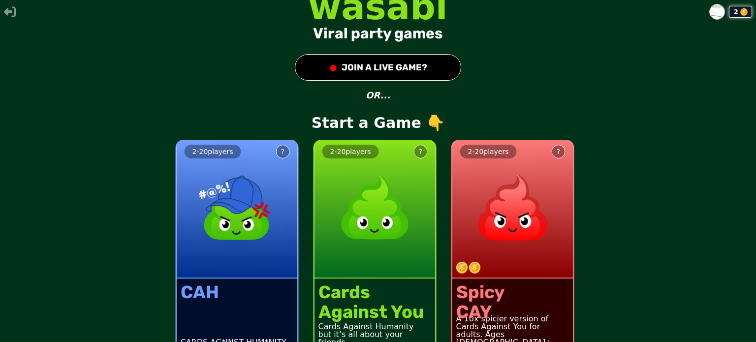
click at [709, 14] on img at bounding box center [716, 11] width 15 height 15
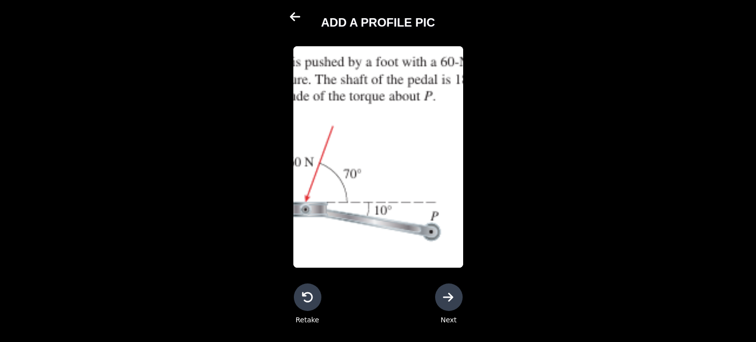
click at [295, 18] on icon at bounding box center [296, 17] width 12 height 12
